Goal: Task Accomplishment & Management: Manage account settings

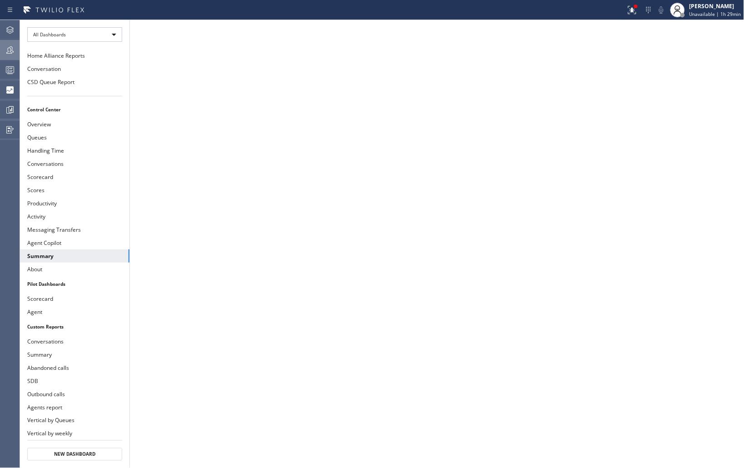
click at [14, 52] on icon at bounding box center [10, 50] width 11 height 11
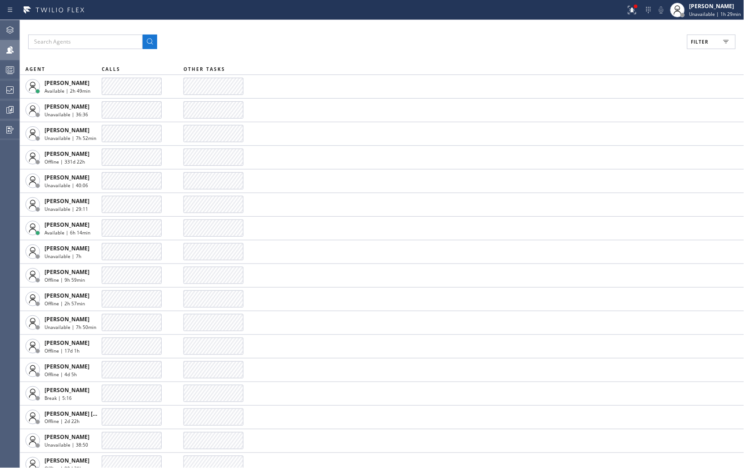
click at [714, 43] on button "Filter" at bounding box center [712, 42] width 49 height 15
click at [614, 110] on input "Available" at bounding box center [612, 107] width 11 height 11
checkbox input "true"
click at [678, 53] on button "Apply" at bounding box center [688, 51] width 33 height 13
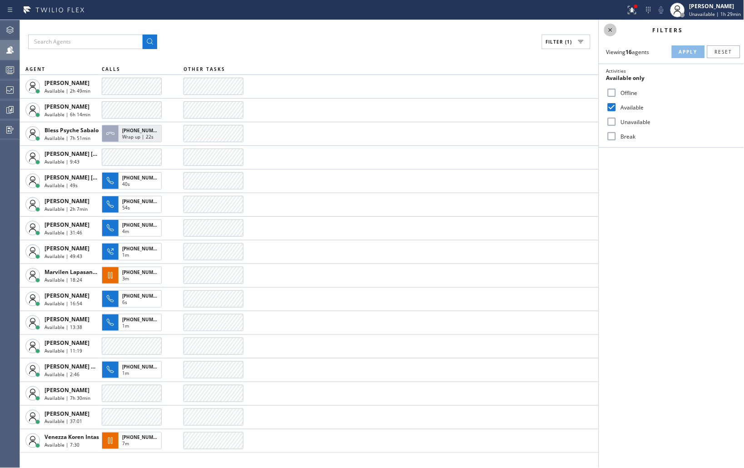
click at [611, 30] on icon at bounding box center [611, 30] width 4 height 4
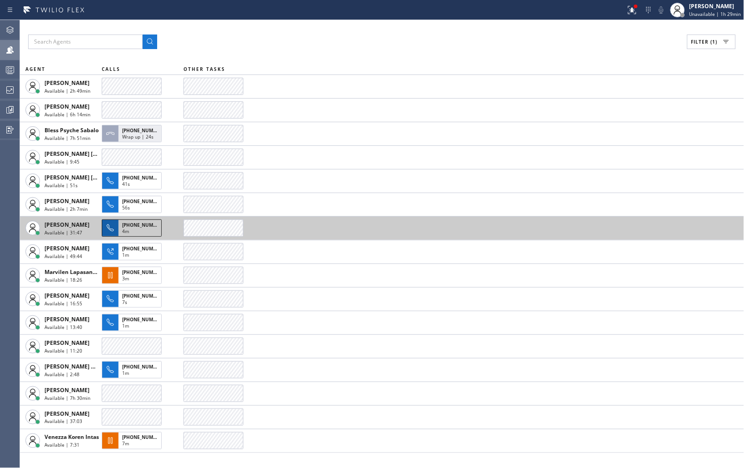
click at [133, 230] on div "4m" at bounding box center [139, 232] width 35 height 8
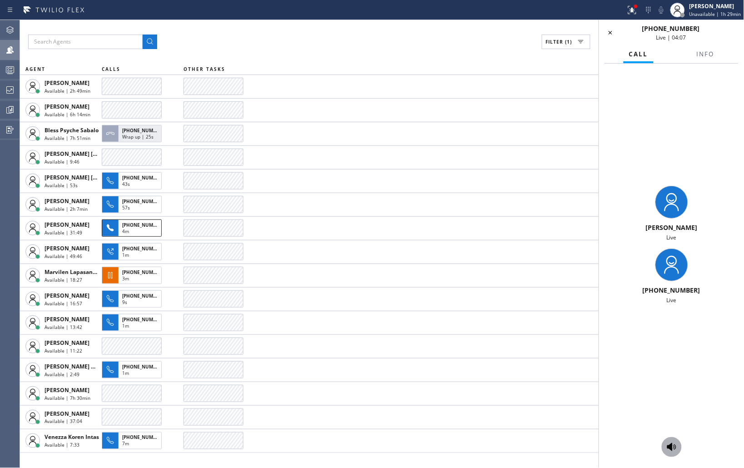
click at [674, 448] on icon at bounding box center [672, 447] width 11 height 11
click at [670, 446] on icon at bounding box center [672, 447] width 9 height 8
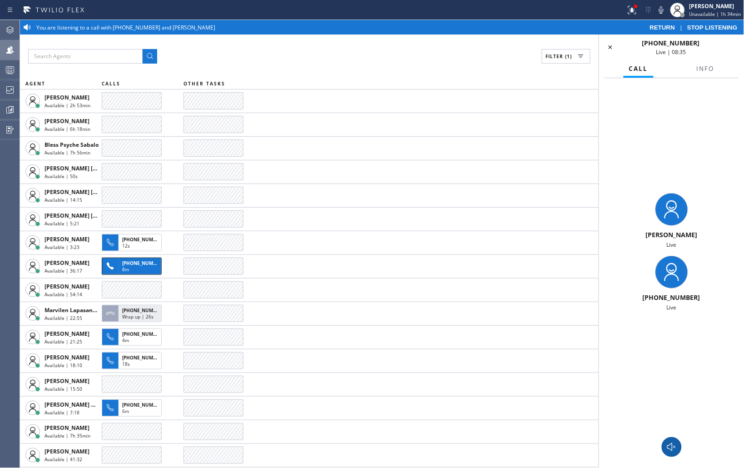
click at [675, 446] on icon at bounding box center [672, 447] width 11 height 11
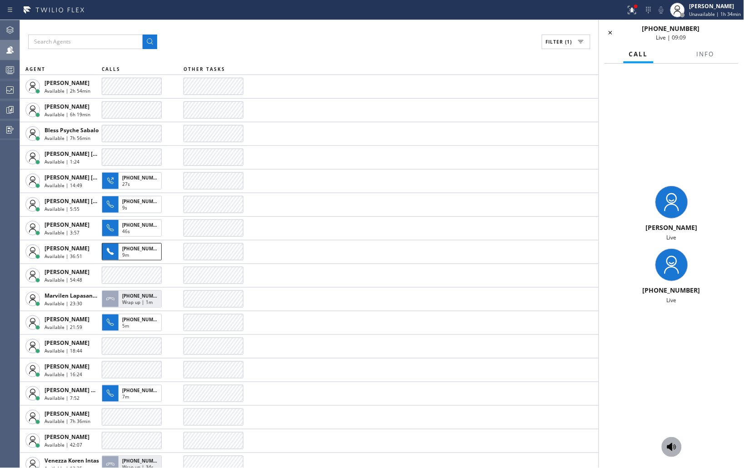
drag, startPoint x: 697, startPoint y: 110, endPoint x: 666, endPoint y: 114, distance: 30.6
click at [697, 110] on div "[PERSON_NAME] Live [PHONE_NUMBER] Live" at bounding box center [671, 245] width 145 height 363
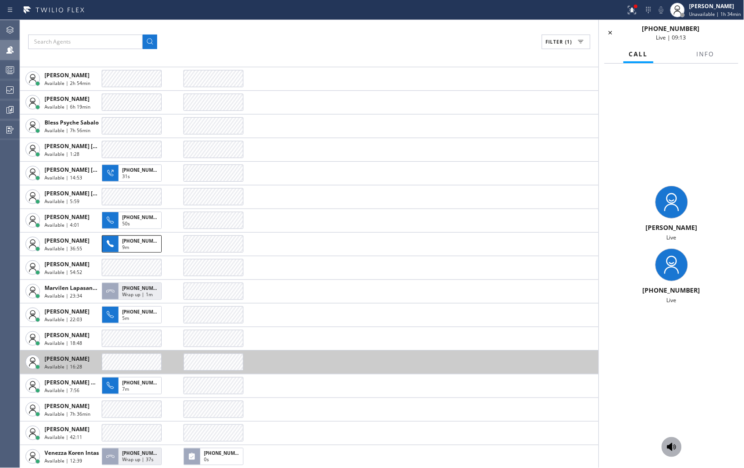
scroll to position [8, 0]
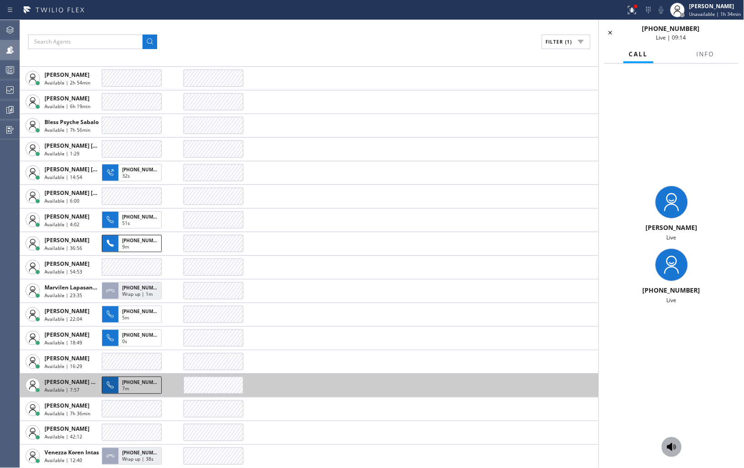
click at [142, 388] on div "7m" at bounding box center [139, 389] width 35 height 8
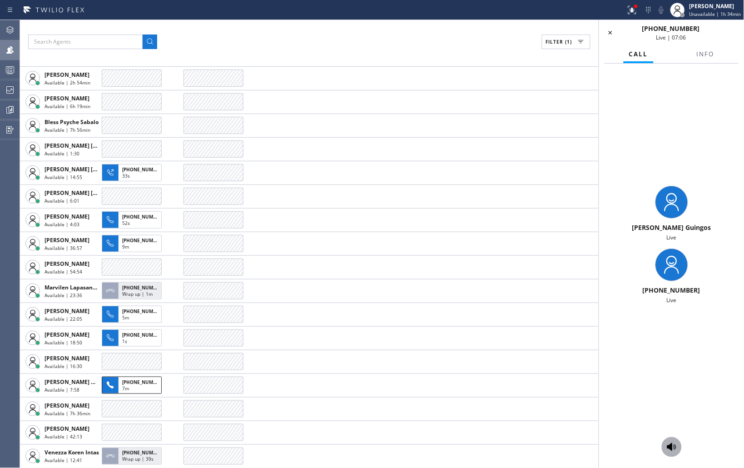
click at [675, 442] on icon at bounding box center [672, 447] width 11 height 11
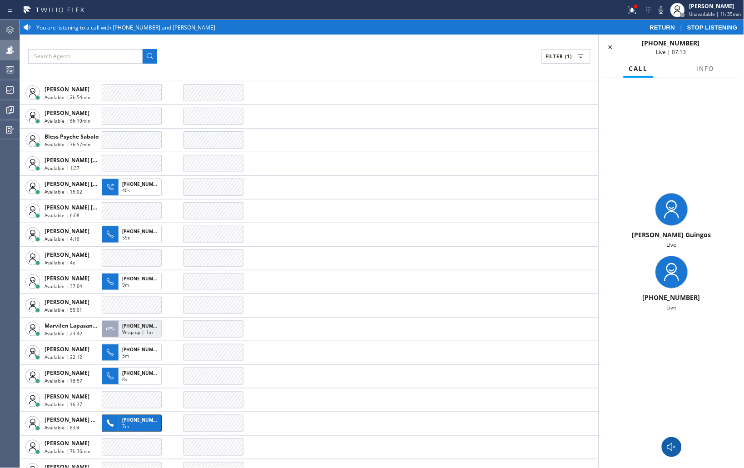
click at [485, 51] on div "Filter (1)" at bounding box center [309, 56] width 563 height 15
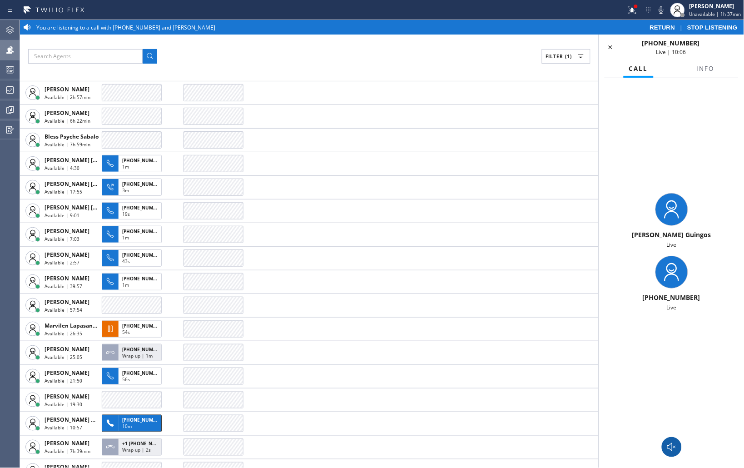
click at [641, 149] on div "[PERSON_NAME] Guingos Live [PHONE_NUMBER] Live" at bounding box center [671, 252] width 145 height 348
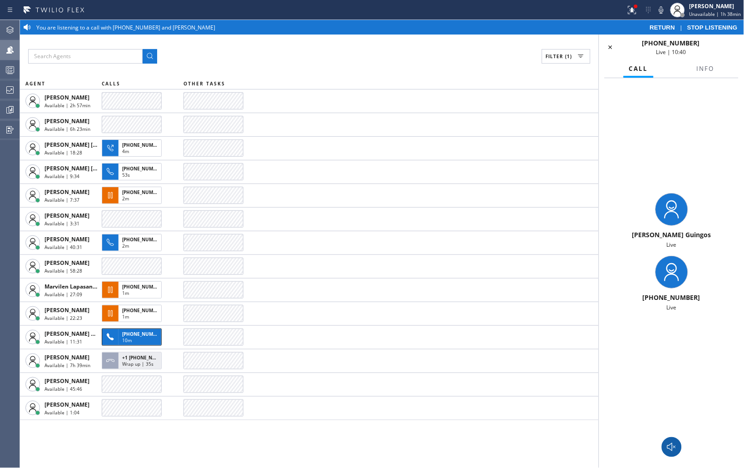
click at [674, 133] on div "[PERSON_NAME] Guingos Live [PHONE_NUMBER] Live" at bounding box center [671, 252] width 145 height 348
click at [672, 133] on div "[PERSON_NAME] Guingos Live [PHONE_NUMBER] Live" at bounding box center [671, 252] width 145 height 348
drag, startPoint x: 697, startPoint y: 41, endPoint x: 640, endPoint y: 44, distance: 56.9
click at [640, 44] on div "[PHONE_NUMBER] Live | 10:44" at bounding box center [672, 47] width 100 height 17
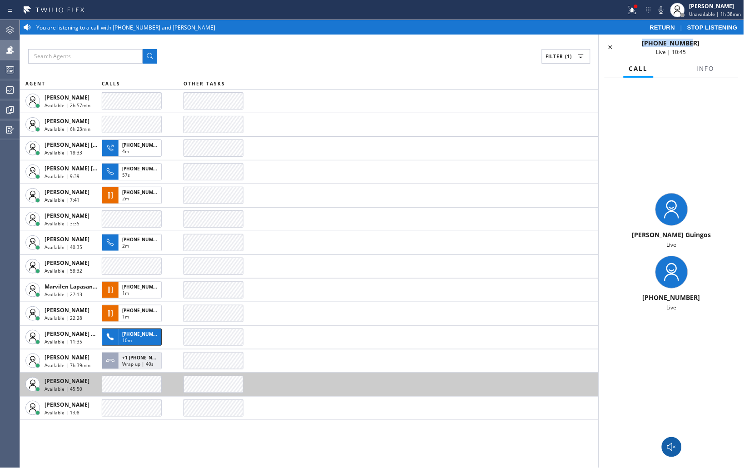
copy span "[PHONE_NUMBER]"
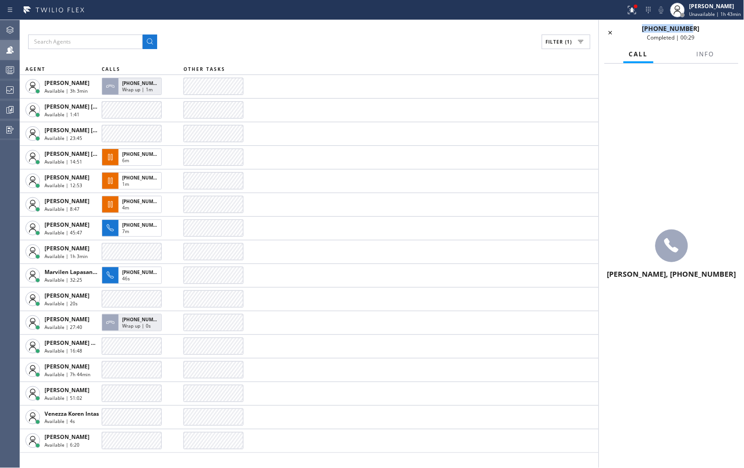
click at [639, 125] on div "[PERSON_NAME], [PHONE_NUMBER]" at bounding box center [671, 255] width 145 height 383
click at [614, 36] on icon at bounding box center [610, 32] width 11 height 11
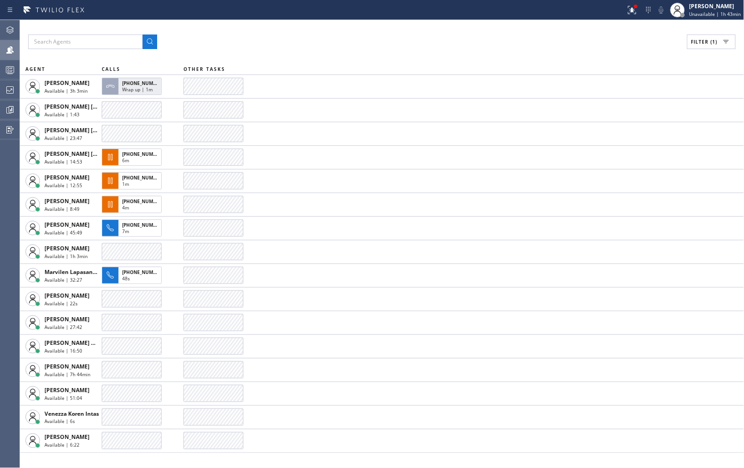
click at [320, 50] on div "Filter (1) AGENT CALLS OTHER TASKS [PERSON_NAME] Available | 3h 3min [PHONE_NUM…" at bounding box center [382, 244] width 724 height 448
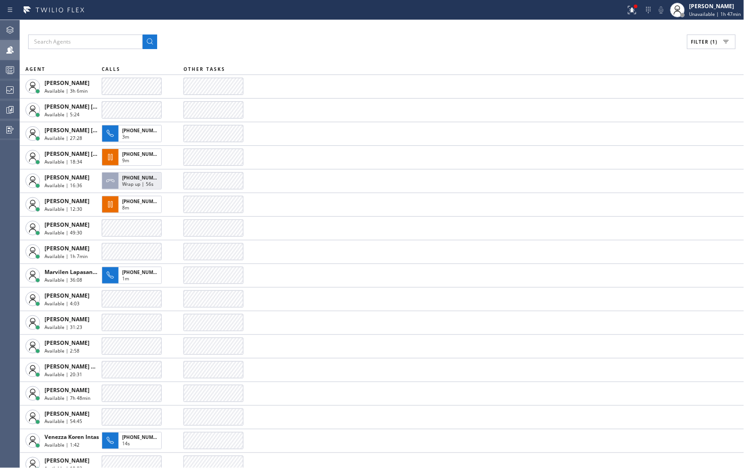
click at [628, 33] on div "Filter (1) AGENT CALLS OTHER TASKS [PERSON_NAME] Available | 3h 6min [PERSON_NA…" at bounding box center [382, 244] width 724 height 448
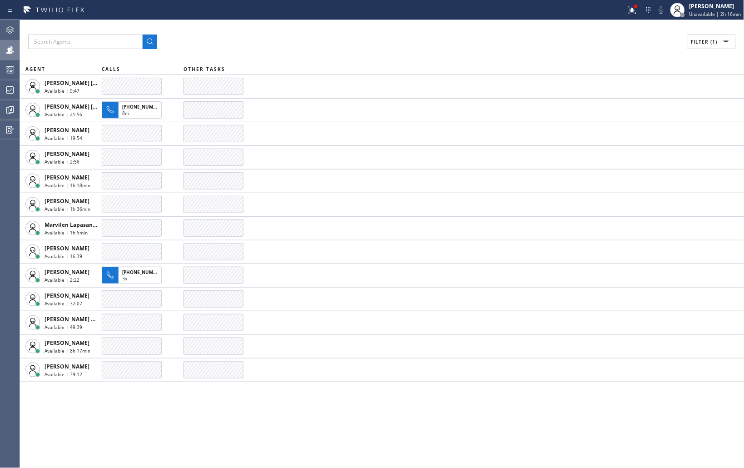
click at [598, 30] on div "Filter (1) AGENT CALLS OTHER TASKS [PERSON_NAME] [PERSON_NAME] Available | 9:47…" at bounding box center [382, 244] width 724 height 448
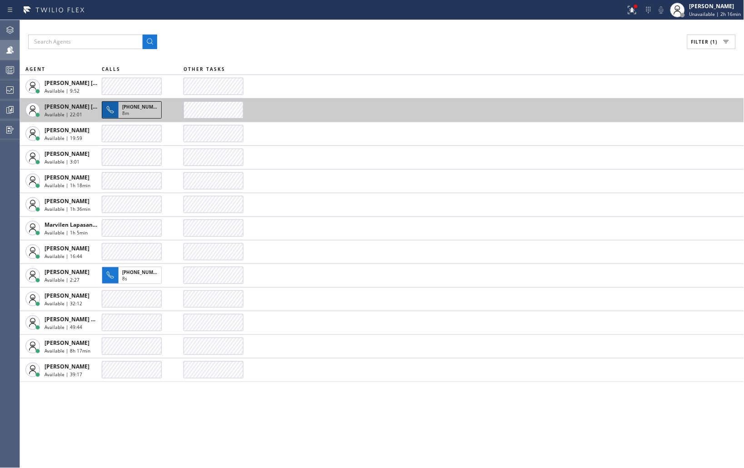
click at [152, 111] on div "8m" at bounding box center [139, 114] width 35 height 8
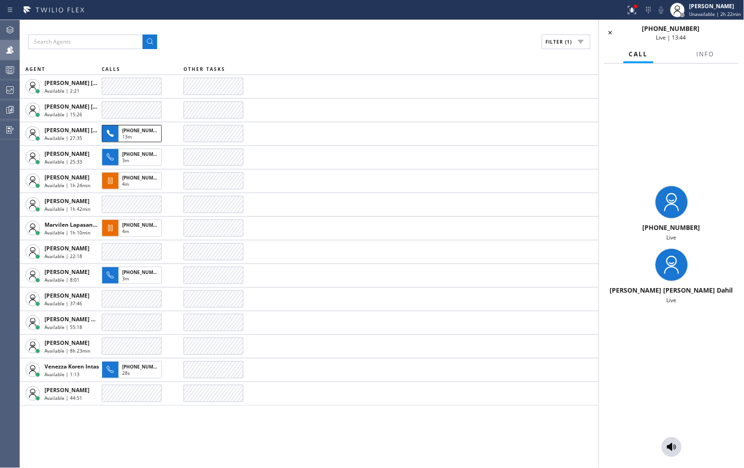
click at [102, 122] on button "[PHONE_NUMBER] 13m" at bounding box center [133, 133] width 63 height 23
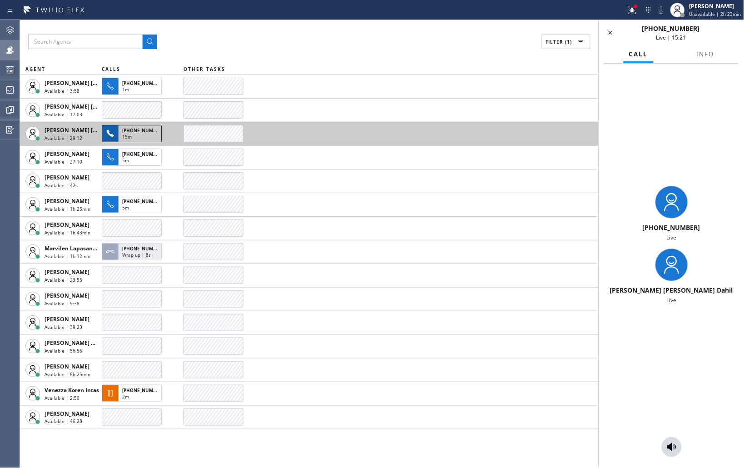
click at [133, 138] on div "15m" at bounding box center [139, 138] width 35 height 8
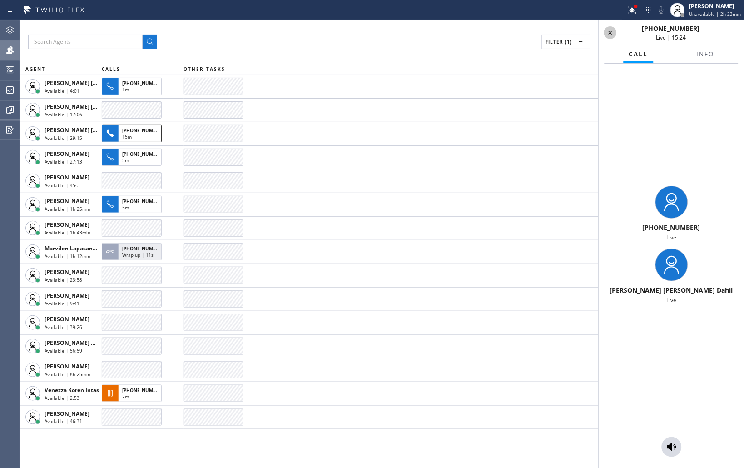
click at [611, 29] on icon at bounding box center [610, 32] width 11 height 11
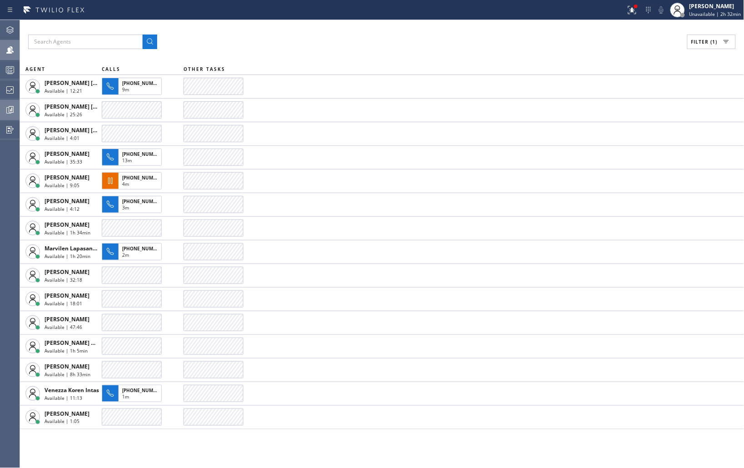
click at [13, 105] on icon at bounding box center [10, 110] width 11 height 11
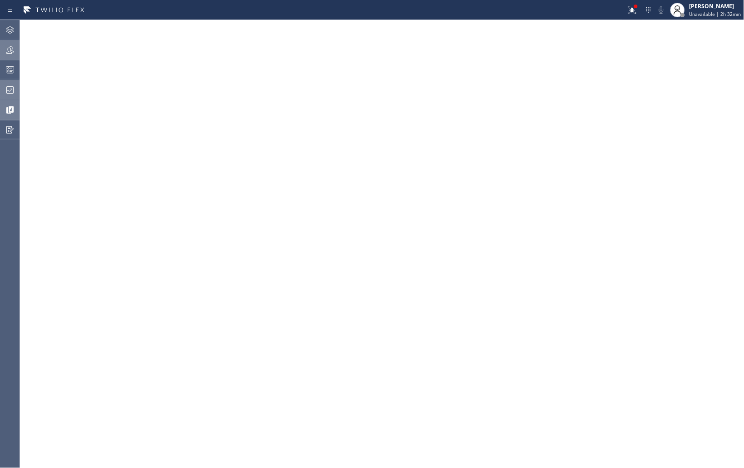
click at [11, 91] on icon at bounding box center [10, 90] width 11 height 11
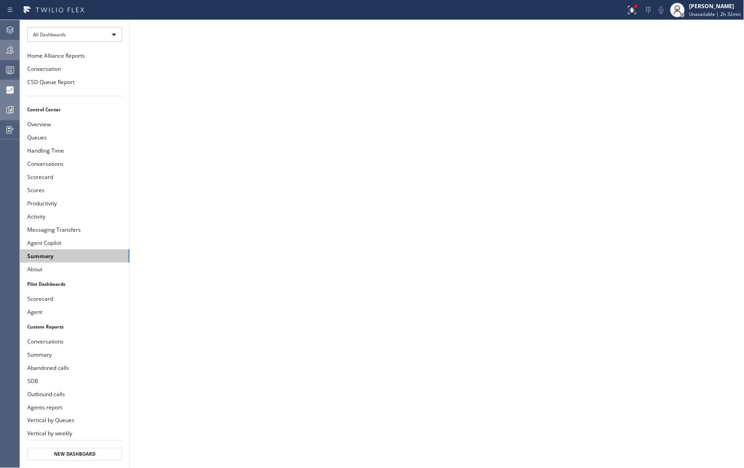
click at [61, 258] on button "Summary" at bounding box center [75, 255] width 110 height 13
click at [703, 7] on div "[PERSON_NAME]" at bounding box center [716, 6] width 52 height 8
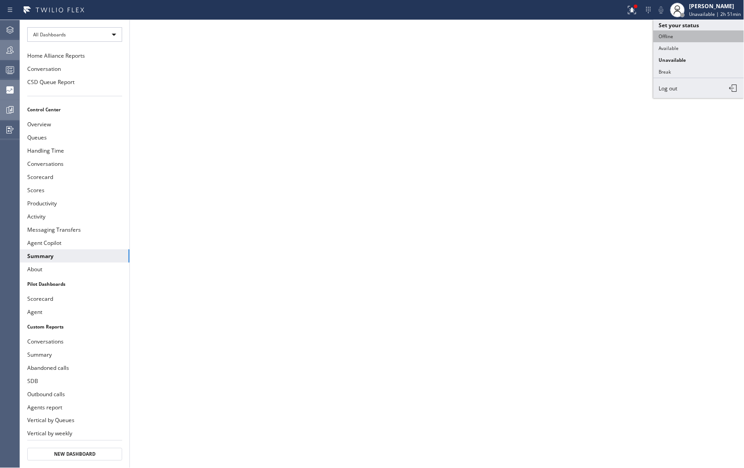
click at [687, 40] on button "Offline" at bounding box center [699, 36] width 91 height 12
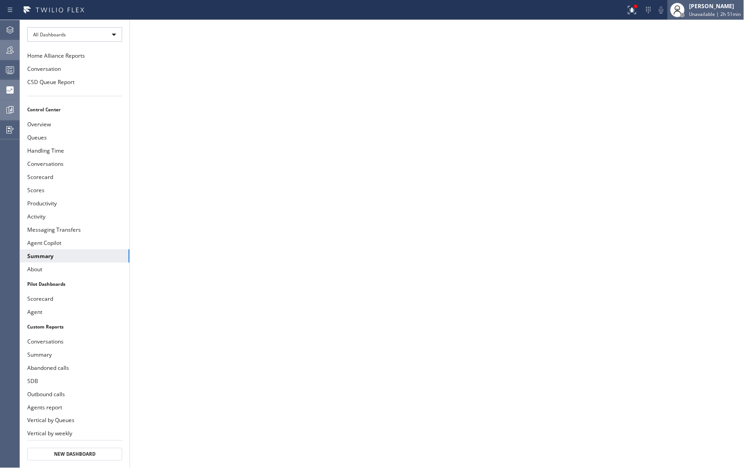
click at [729, 10] on div "[PERSON_NAME]" at bounding box center [716, 6] width 52 height 8
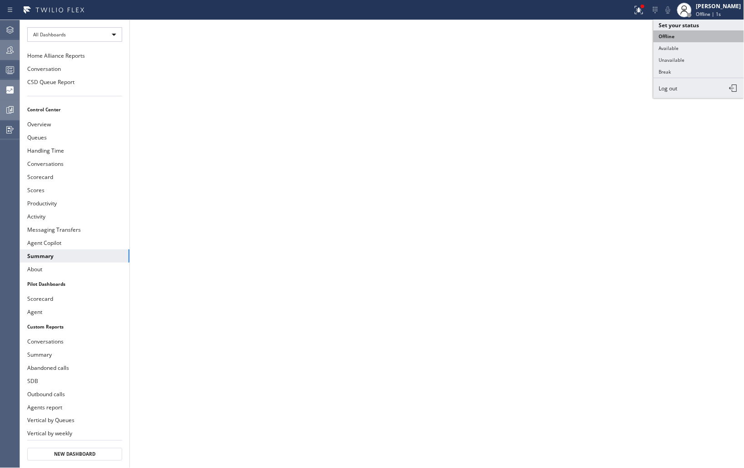
click at [673, 35] on button "Offline" at bounding box center [699, 36] width 91 height 12
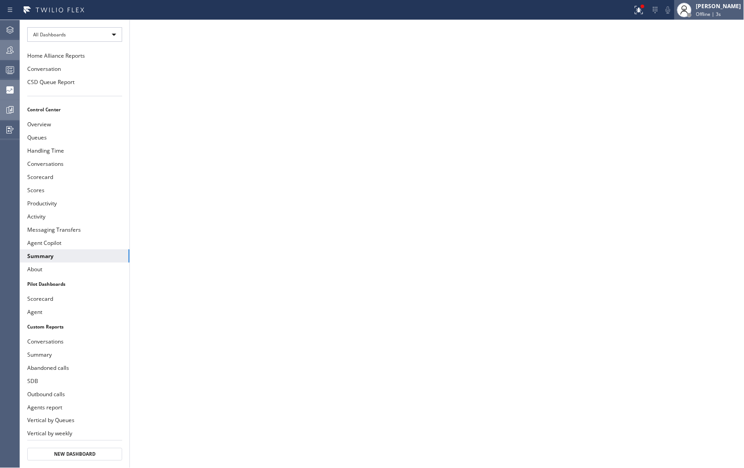
click at [712, 10] on div "[PERSON_NAME]" at bounding box center [719, 6] width 45 height 8
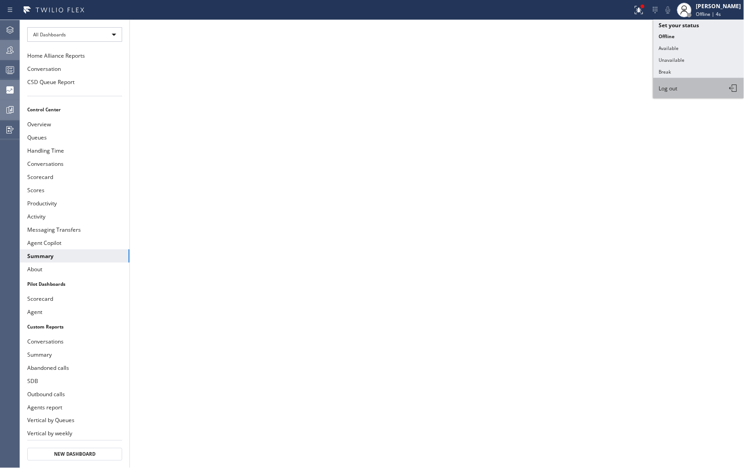
click at [694, 91] on button "Log out" at bounding box center [699, 88] width 91 height 20
